Goal: Obtain resource: Download file/media

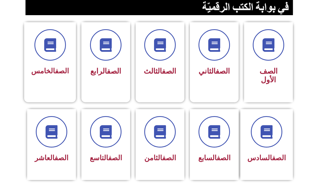
scroll to position [130, 0]
click at [165, 135] on icon at bounding box center [160, 132] width 14 height 14
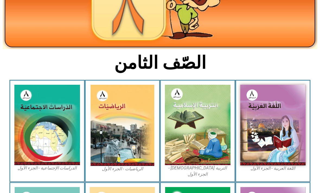
scroll to position [83, 0]
click at [215, 133] on img at bounding box center [198, 125] width 66 height 81
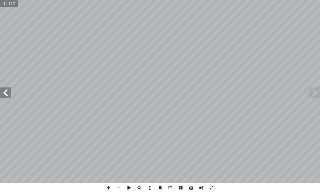
click at [310, 94] on span at bounding box center [314, 93] width 11 height 11
click at [313, 92] on span at bounding box center [314, 93] width 11 height 11
click at [2, 90] on span at bounding box center [5, 93] width 11 height 11
click at [8, 95] on span at bounding box center [5, 93] width 11 height 11
click at [10, 90] on span at bounding box center [5, 93] width 11 height 11
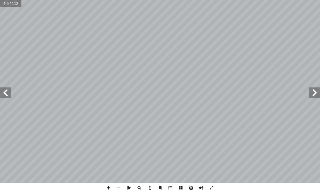
click at [10, 92] on span at bounding box center [5, 93] width 11 height 11
click at [311, 91] on span at bounding box center [314, 93] width 11 height 11
click at [311, 94] on span at bounding box center [314, 93] width 11 height 11
click at [310, 92] on span at bounding box center [314, 93] width 11 height 11
click at [3, 92] on span at bounding box center [5, 93] width 11 height 11
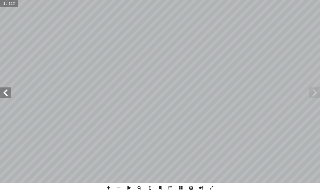
click at [3, 97] on span at bounding box center [5, 93] width 11 height 11
click at [314, 94] on span at bounding box center [314, 93] width 11 height 11
click at [7, 93] on span at bounding box center [5, 93] width 11 height 11
click at [310, 95] on span at bounding box center [314, 93] width 11 height 11
click at [313, 95] on span at bounding box center [314, 93] width 11 height 11
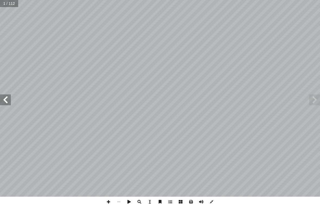
click at [6, 98] on span at bounding box center [5, 99] width 11 height 11
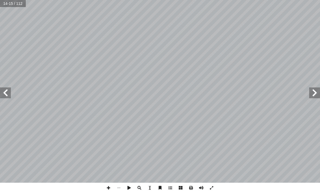
click at [315, 92] on span at bounding box center [314, 93] width 11 height 11
click at [311, 93] on span at bounding box center [314, 93] width 11 height 11
click at [318, 92] on span at bounding box center [314, 93] width 11 height 11
click at [316, 91] on span at bounding box center [314, 93] width 11 height 11
click at [313, 92] on span at bounding box center [314, 93] width 11 height 11
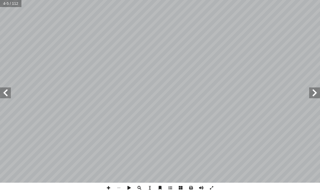
click at [313, 97] on span at bounding box center [314, 93] width 11 height 11
click at [311, 95] on span at bounding box center [314, 93] width 11 height 11
click at [6, 96] on span at bounding box center [5, 93] width 11 height 11
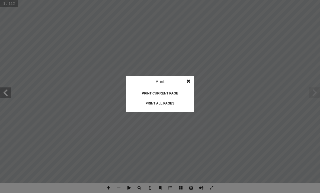
click at [168, 83] on div "Print" at bounding box center [160, 82] width 68 height 12
click at [160, 81] on div "Print" at bounding box center [160, 82] width 68 height 12
click at [160, 106] on div "Print all pages" at bounding box center [160, 103] width 54 height 9
